Goal: Check status

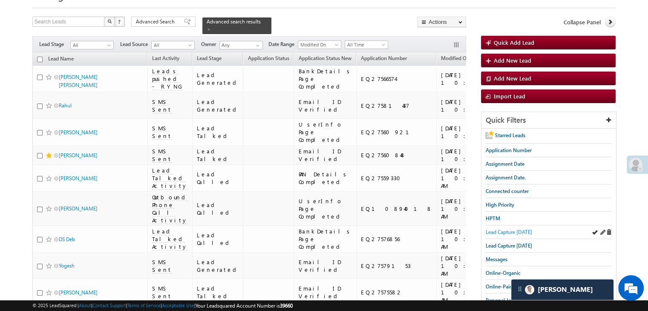
click at [508, 229] on span "Lead Capture [DATE]" at bounding box center [509, 232] width 46 height 6
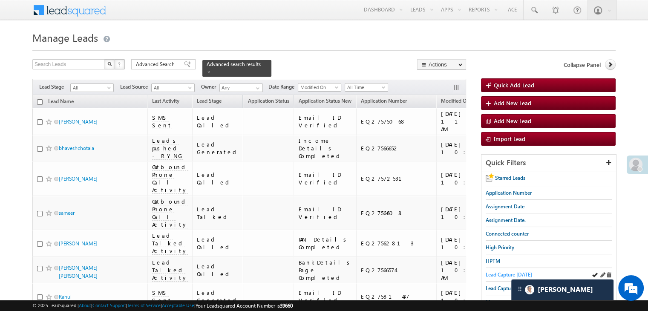
click at [489, 272] on span "Lead Capture [DATE]" at bounding box center [509, 275] width 46 height 6
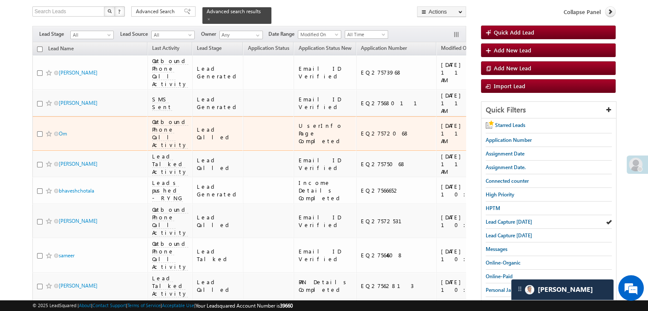
scroll to position [171, 0]
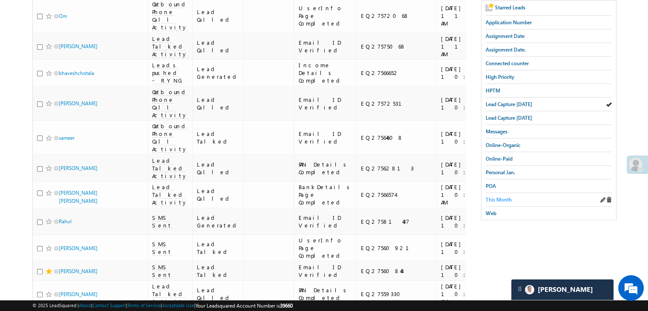
click at [501, 197] on span "This Month" at bounding box center [499, 200] width 26 height 6
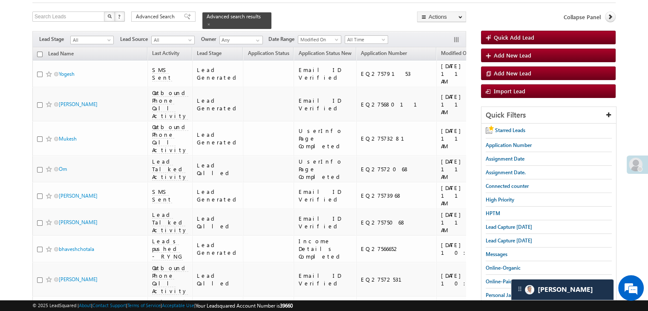
scroll to position [0, 0]
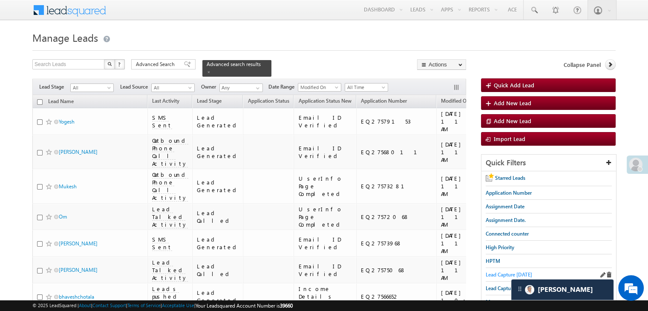
click at [512, 274] on span "Lead Capture [DATE]" at bounding box center [509, 275] width 46 height 6
click at [506, 275] on span "Lead Capture [DATE]" at bounding box center [509, 275] width 46 height 6
